Goal: Check status: Check status

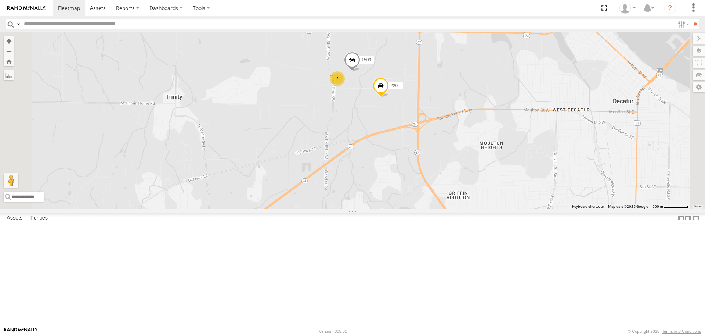
click at [389, 97] on span at bounding box center [381, 88] width 16 height 20
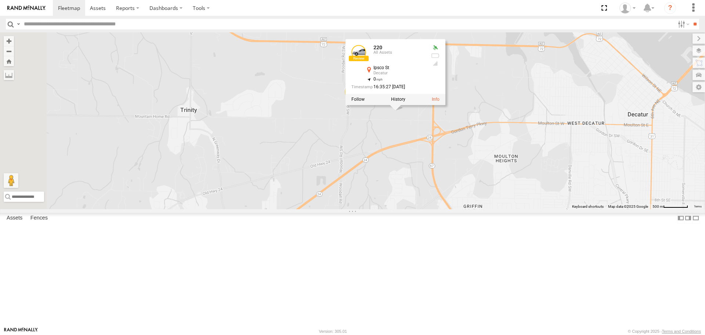
drag, startPoint x: 455, startPoint y: 170, endPoint x: 472, endPoint y: 186, distance: 23.1
click at [472, 186] on div "201 221 215 204 200 203 1505 216 231 1510 Bad Tracker Bad Tracker 211 220 2 150…" at bounding box center [352, 120] width 705 height 176
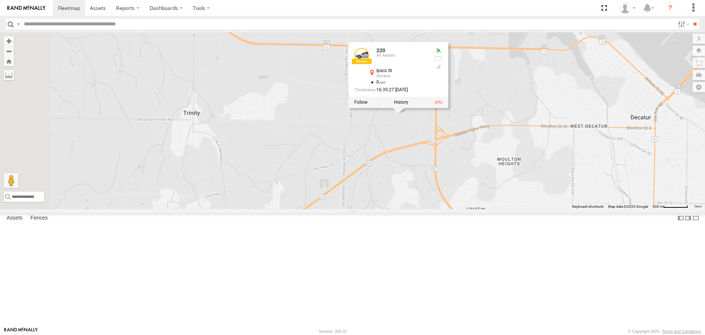
click at [471, 180] on div "201 221 215 204 200 203 1505 216 231 1510 Bad Tracker Bad Tracker 211 220 2 150…" at bounding box center [352, 120] width 705 height 176
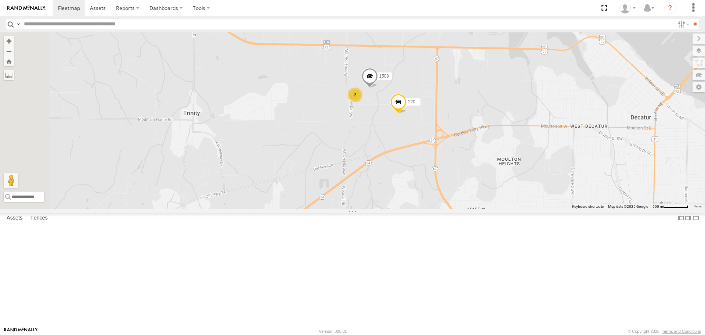
click at [378, 88] on span at bounding box center [370, 78] width 16 height 20
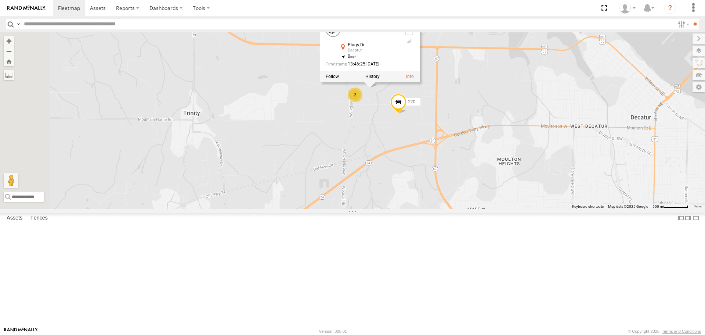
click at [470, 155] on div "201 221 215 204 200 203 1505 216 231 1510 Bad Tracker Bad Tracker 211 220 2 150…" at bounding box center [352, 120] width 705 height 176
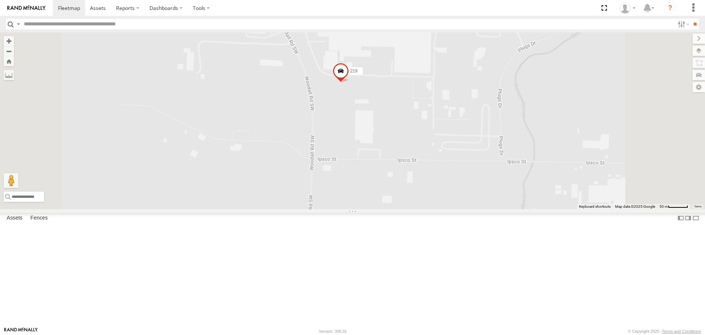
drag, startPoint x: 468, startPoint y: 162, endPoint x: 467, endPoint y: 175, distance: 12.1
click at [467, 175] on div "201 221 215 204 200 203 1505 216 231 1510 Bad Tracker Bad Tracker 211 220 1509 …" at bounding box center [352, 120] width 705 height 176
click at [418, 30] on span at bounding box center [410, 21] width 16 height 20
click at [467, 39] on span at bounding box center [459, 29] width 16 height 20
